Goal: Task Accomplishment & Management: Manage account settings

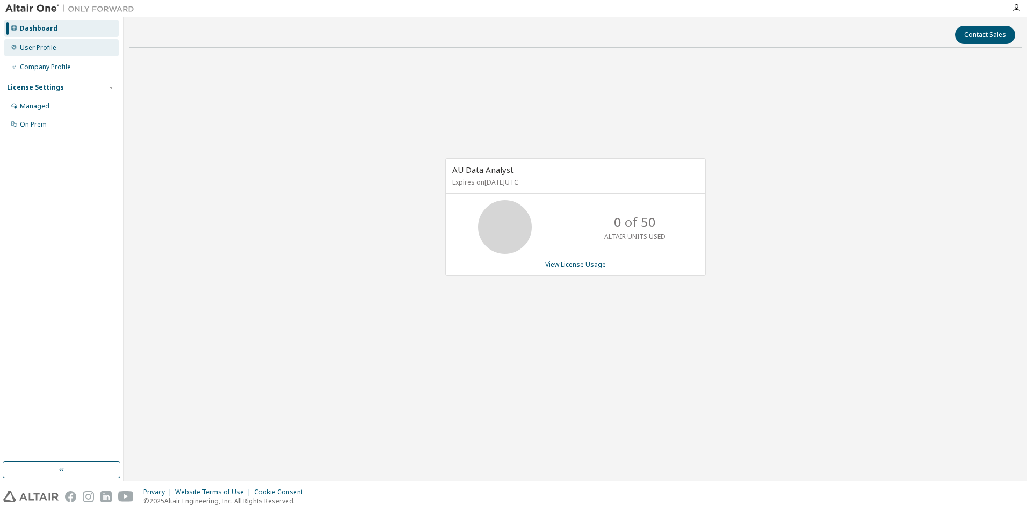
click at [53, 55] on div "User Profile" at bounding box center [61, 47] width 114 height 17
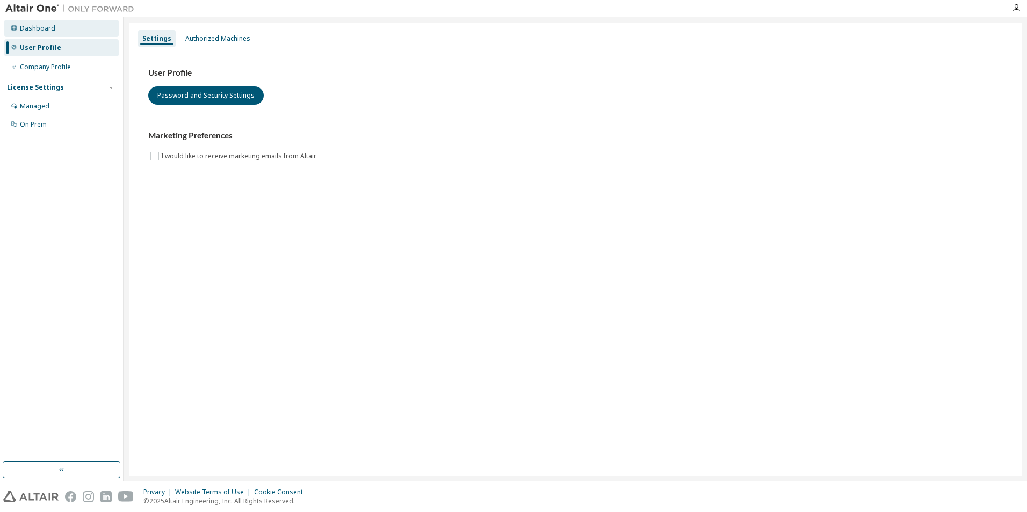
click at [33, 23] on div "Dashboard" at bounding box center [61, 28] width 114 height 17
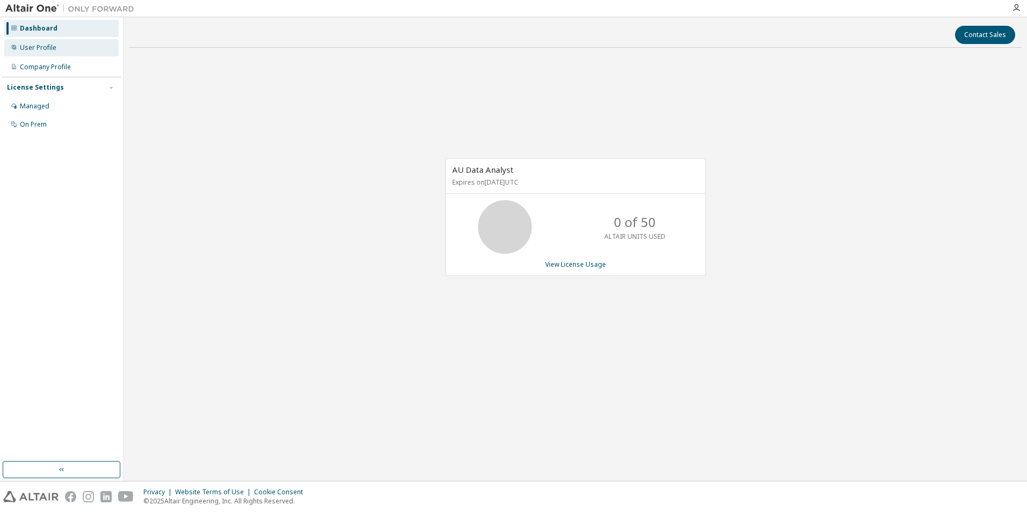
click at [40, 45] on div "User Profile" at bounding box center [38, 47] width 37 height 9
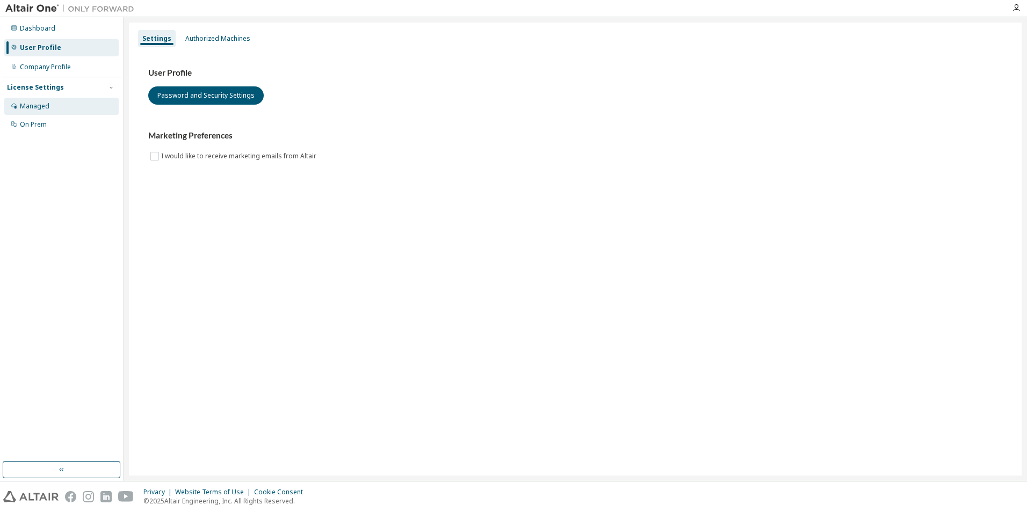
click at [39, 107] on div "Managed" at bounding box center [35, 106] width 30 height 9
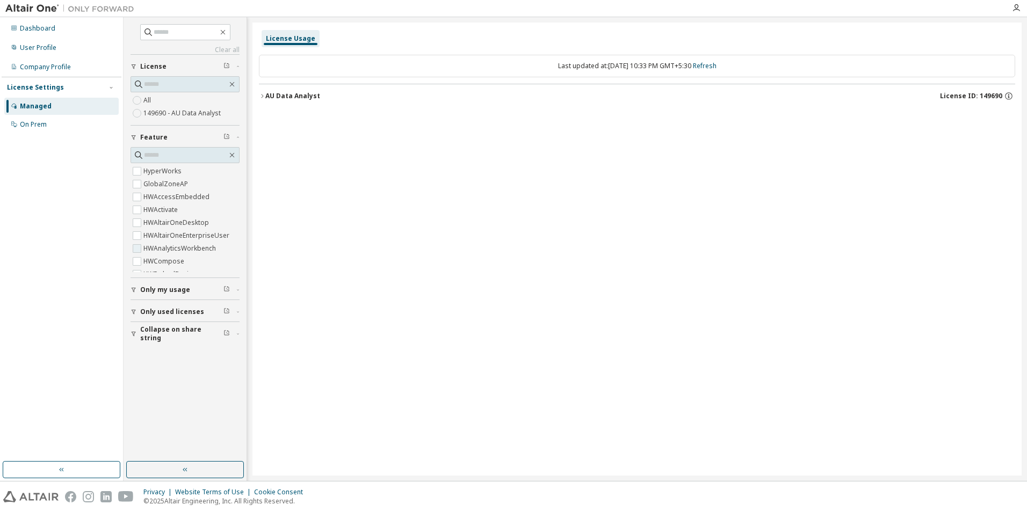
click at [145, 250] on label "HWAnalyticsWorkbench" at bounding box center [180, 248] width 75 height 13
click at [38, 123] on div "On Prem" at bounding box center [33, 124] width 27 height 9
